Goal: Information Seeking & Learning: Learn about a topic

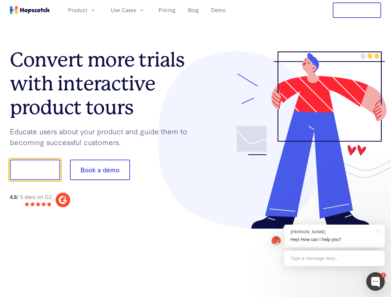
click at [195, 148] on div at bounding box center [288, 140] width 186 height 178
click at [87, 10] on span "Product" at bounding box center [77, 10] width 19 height 8
click at [136, 10] on span "Use Cases" at bounding box center [123, 10] width 25 height 8
click at [356, 10] on button "Free Trial" at bounding box center [356, 9] width 48 height 15
click at [35, 170] on button "Show me!" at bounding box center [35, 170] width 50 height 20
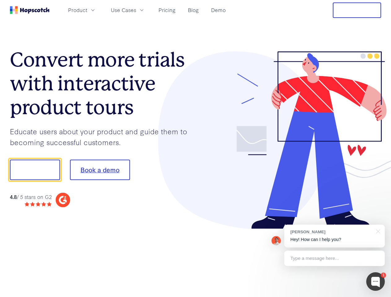
click at [100, 170] on button "Book a demo" at bounding box center [100, 170] width 60 height 20
click at [375, 281] on div at bounding box center [375, 281] width 19 height 19
click at [334, 236] on div "[PERSON_NAME] Hey! How can I help you?" at bounding box center [334, 235] width 100 height 23
click at [377, 231] on div at bounding box center [326, 169] width 116 height 206
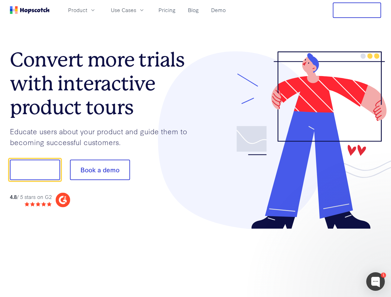
click at [334, 258] on div at bounding box center [326, 210] width 116 height 123
